Goal: Transaction & Acquisition: Book appointment/travel/reservation

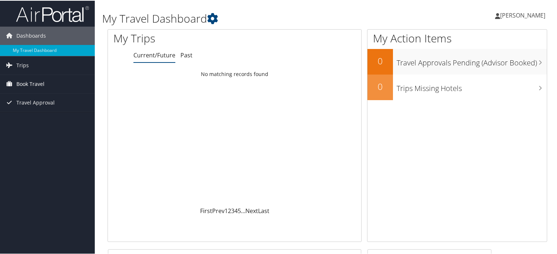
click at [62, 83] on link "Book Travel" at bounding box center [47, 83] width 95 height 18
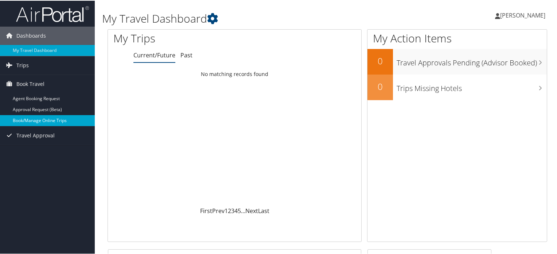
click at [63, 122] on link "Book/Manage Online Trips" at bounding box center [47, 119] width 95 height 11
